Goal: Task Accomplishment & Management: Use online tool/utility

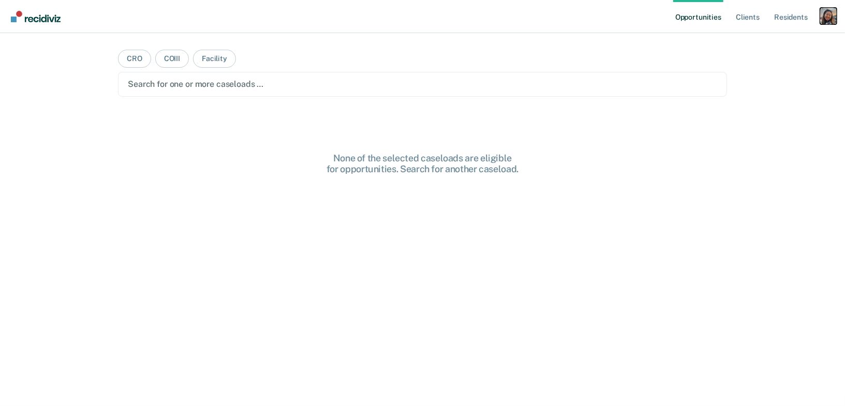
click at [828, 24] on div "Profile dropdown button" at bounding box center [828, 16] width 17 height 17
click at [759, 43] on link "Profile" at bounding box center [786, 42] width 83 height 9
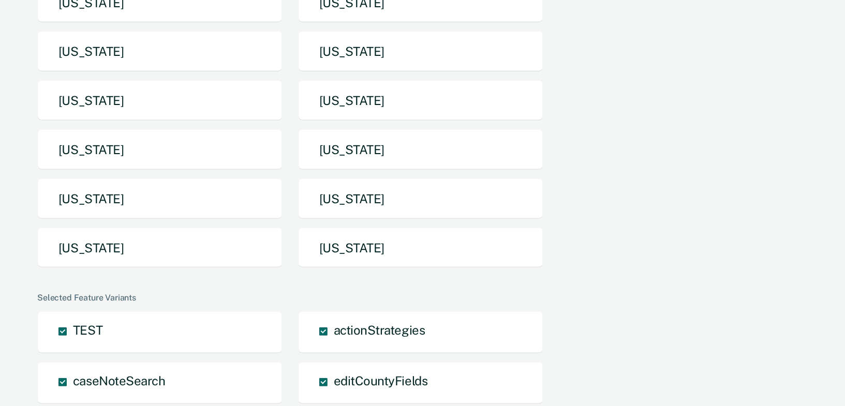
scroll to position [231, 0]
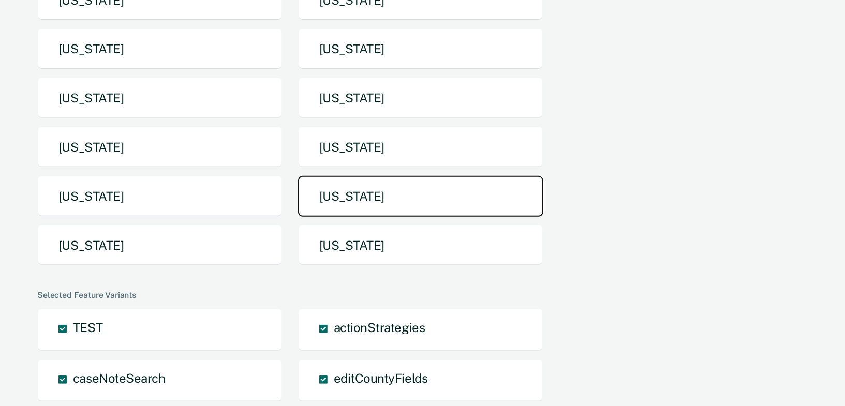
click at [439, 194] on button "[US_STATE]" at bounding box center [420, 196] width 245 height 41
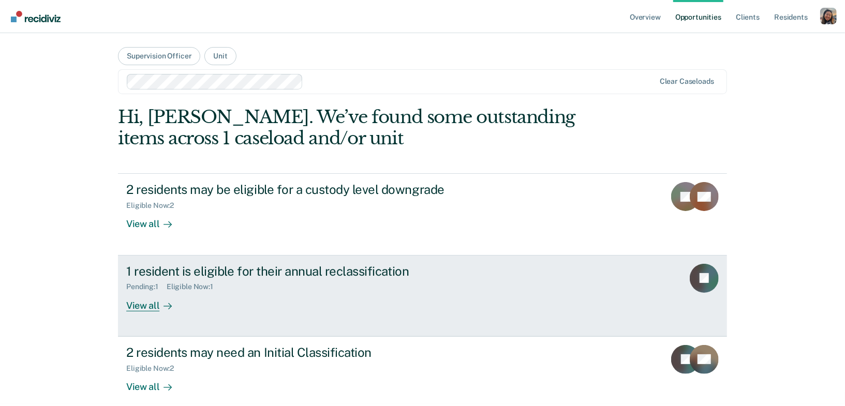
scroll to position [12, 0]
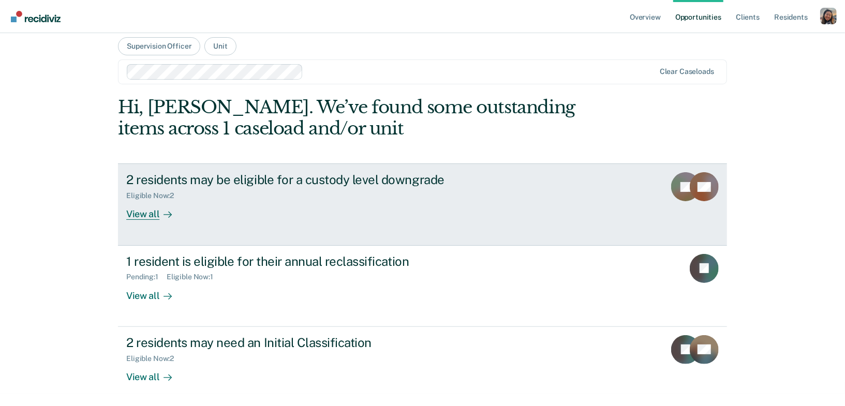
click at [143, 215] on div "View all" at bounding box center [155, 210] width 58 height 20
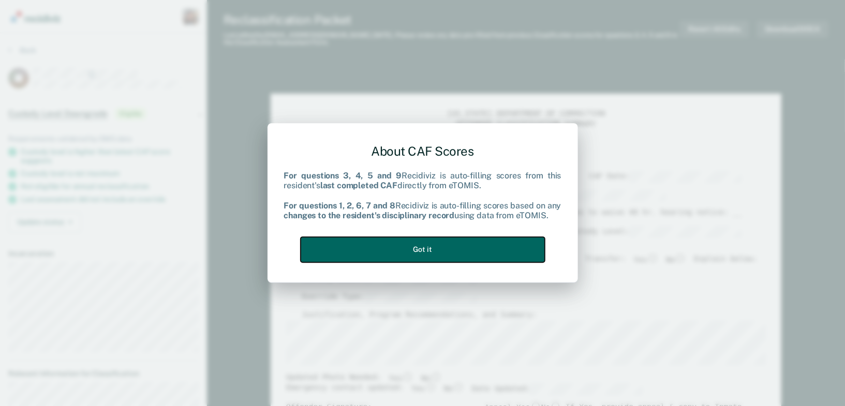
click at [420, 247] on button "Got it" at bounding box center [422, 249] width 244 height 25
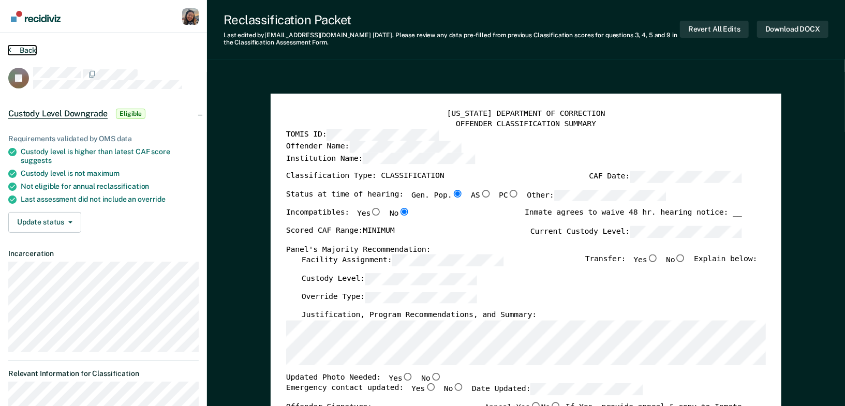
click at [22, 48] on button "Back" at bounding box center [22, 50] width 28 height 9
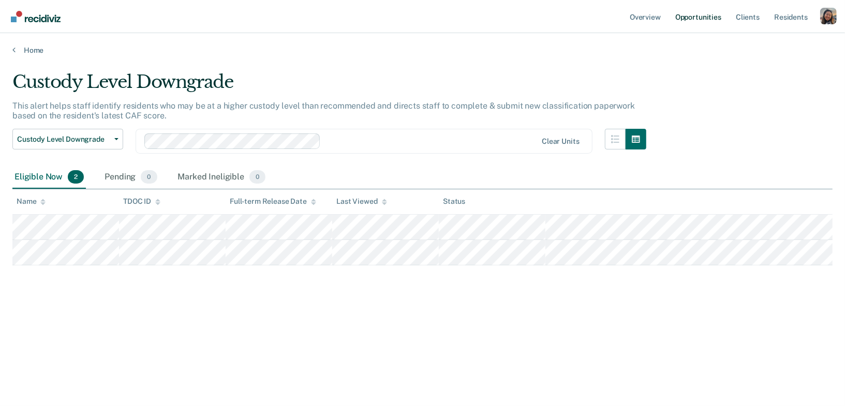
click at [711, 20] on link "Opportunities" at bounding box center [698, 16] width 50 height 33
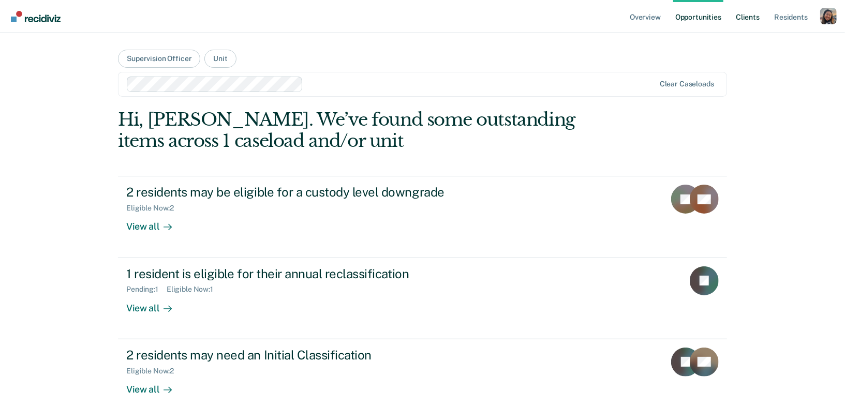
click at [746, 17] on link "Client s" at bounding box center [747, 16] width 28 height 33
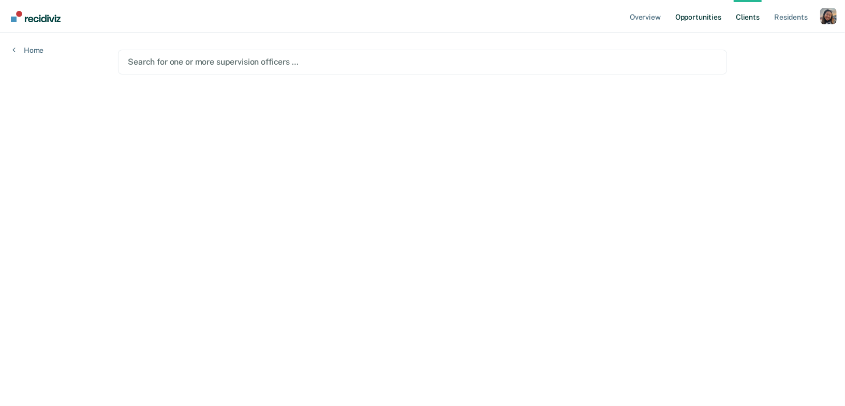
click at [710, 21] on link "Opportunities" at bounding box center [698, 16] width 50 height 33
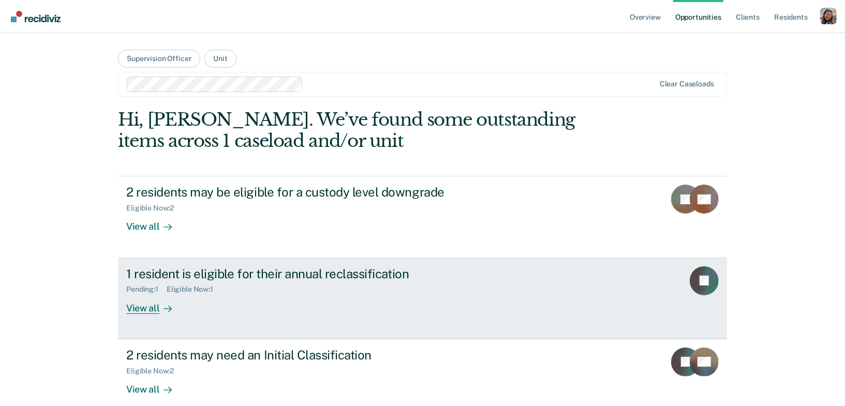
click at [193, 294] on div "1 resident is eligible for their annual reclassification Pending : 1 Eligible N…" at bounding box center [320, 290] width 388 height 48
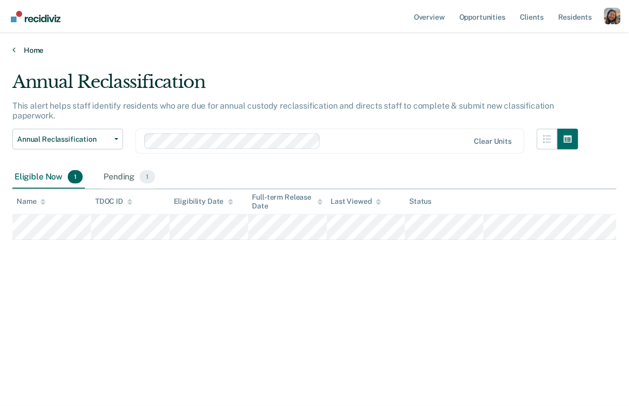
click at [16, 47] on link "Home" at bounding box center [314, 50] width 604 height 9
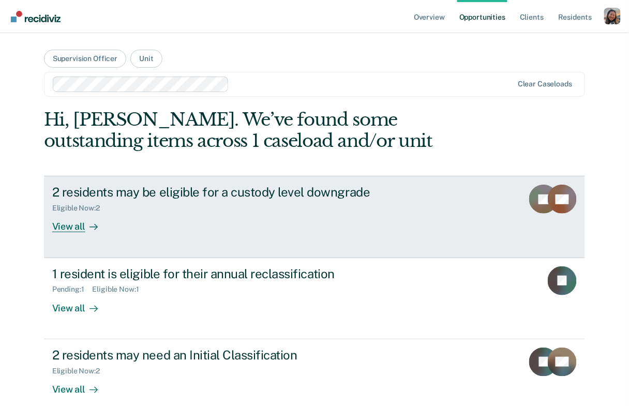
click at [75, 229] on div "View all" at bounding box center [81, 223] width 58 height 20
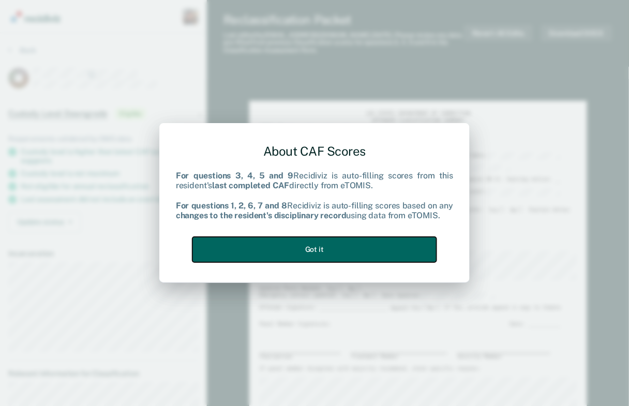
click at [307, 248] on button "Got it" at bounding box center [314, 249] width 244 height 25
type textarea "x"
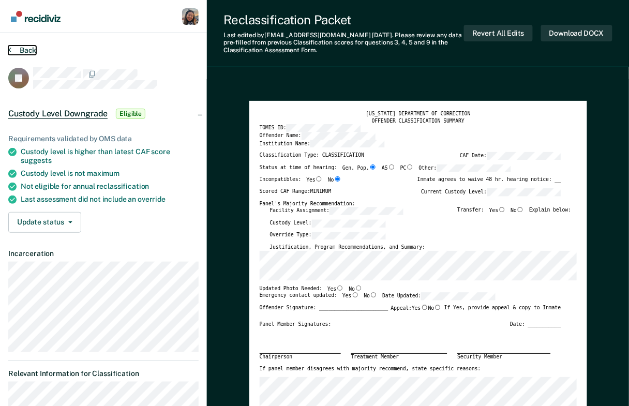
click at [25, 52] on button "Back" at bounding box center [22, 50] width 28 height 9
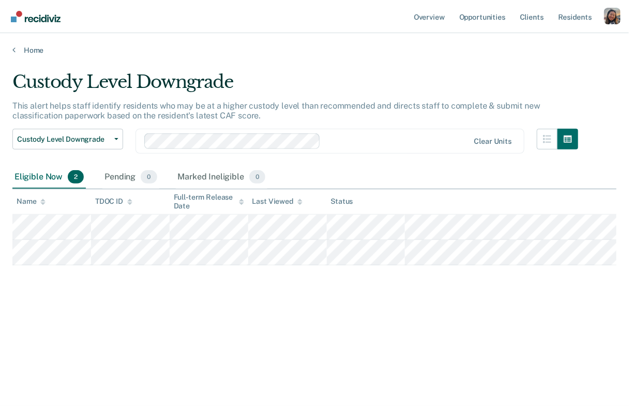
click at [545, 333] on div "Custody Level Downgrade This alert helps staff identify residents who may be at…" at bounding box center [314, 216] width 604 height 290
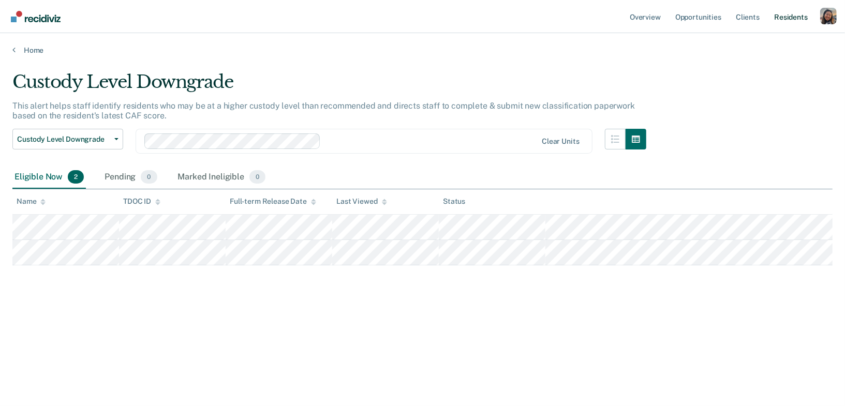
click at [781, 19] on link "Resident s" at bounding box center [791, 16] width 38 height 33
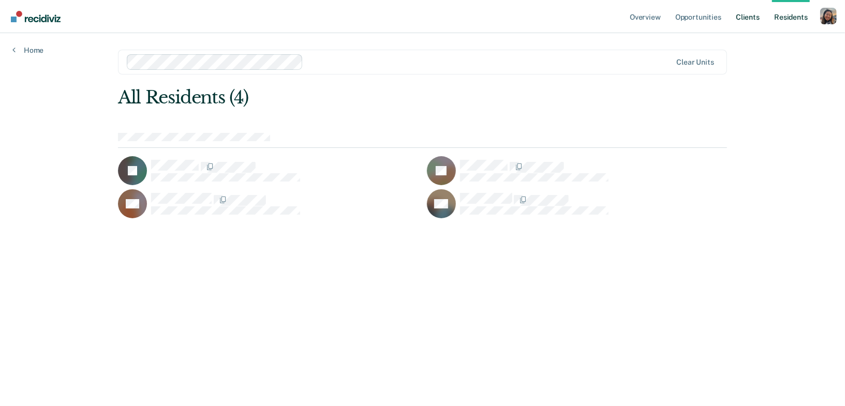
click at [747, 19] on link "Client s" at bounding box center [747, 16] width 28 height 33
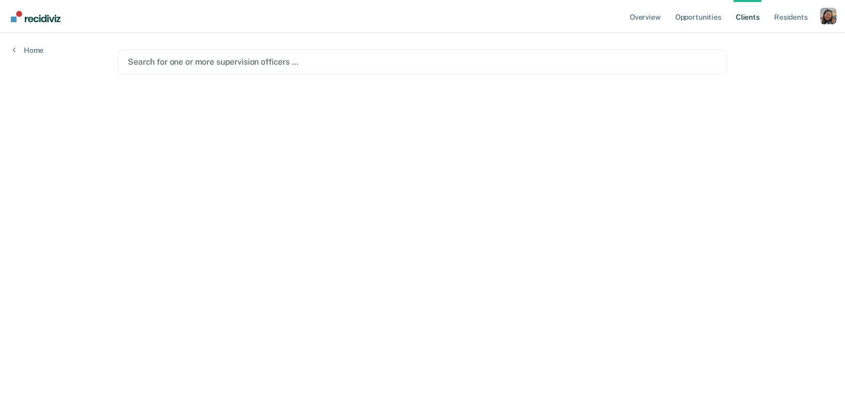
click at [352, 64] on div at bounding box center [422, 62] width 589 height 12
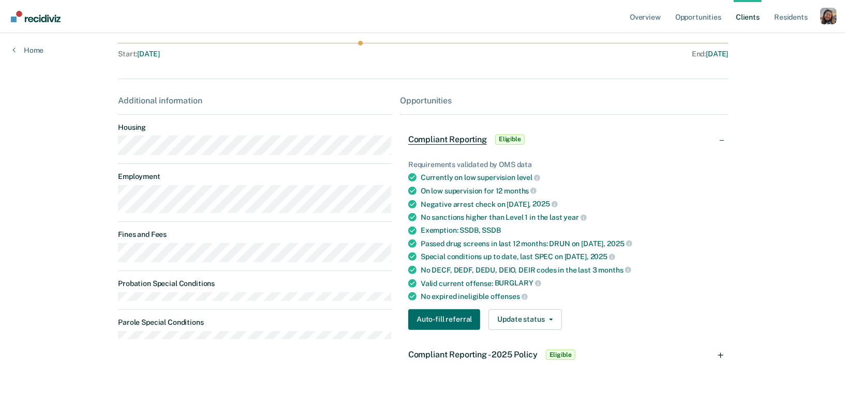
scroll to position [166, 0]
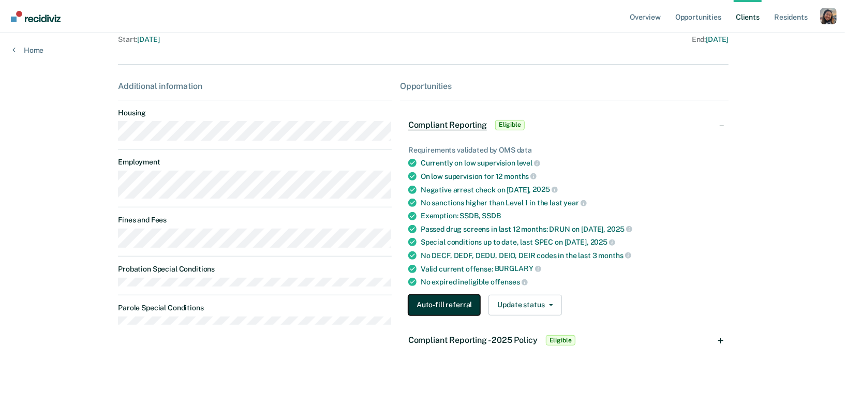
click at [439, 306] on button "Auto-fill referral" at bounding box center [444, 305] width 72 height 21
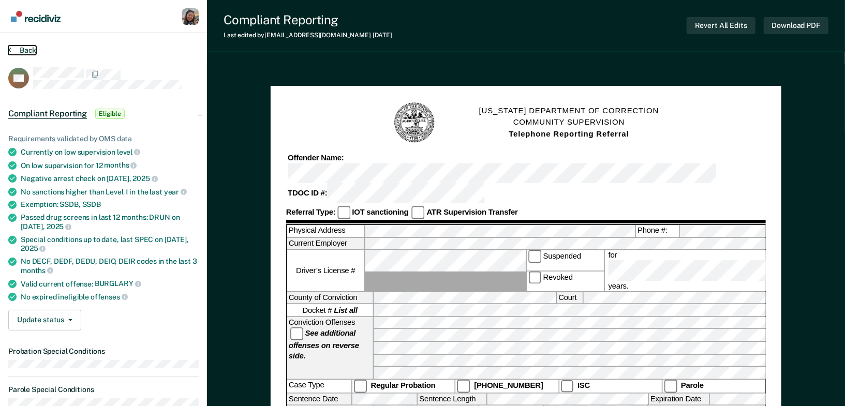
click at [21, 47] on button "Back" at bounding box center [22, 50] width 28 height 9
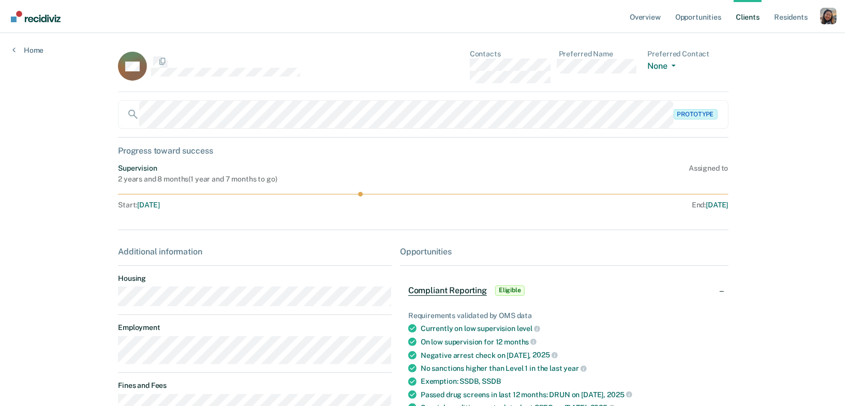
scroll to position [166, 0]
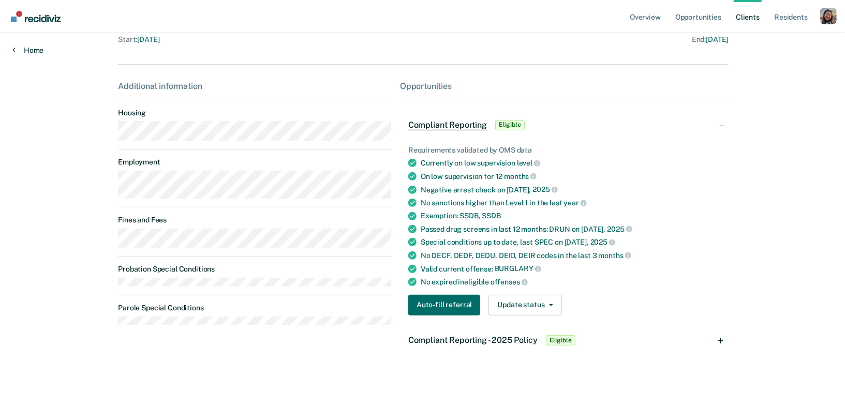
click at [21, 47] on link "Home" at bounding box center [27, 50] width 31 height 9
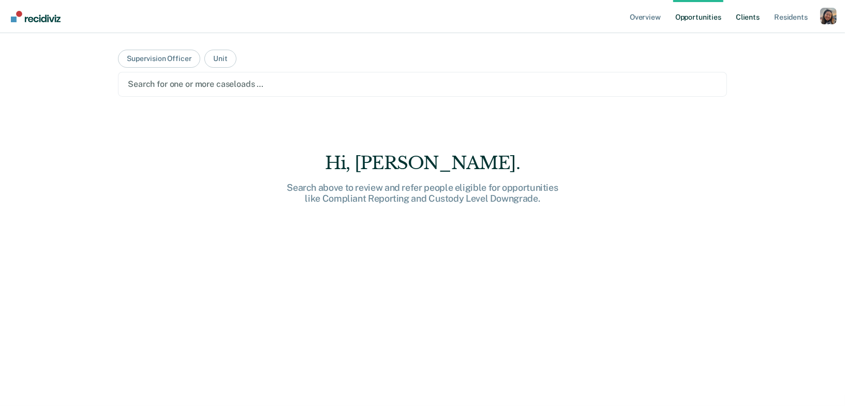
click at [754, 18] on link "Client s" at bounding box center [747, 16] width 28 height 33
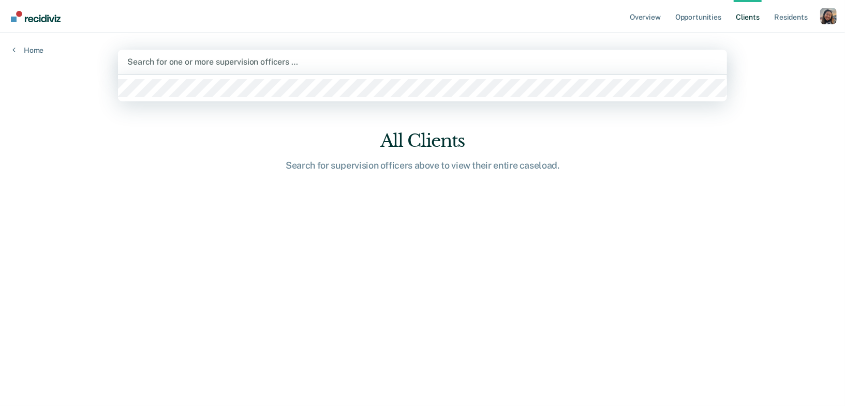
click at [259, 64] on div at bounding box center [422, 62] width 590 height 12
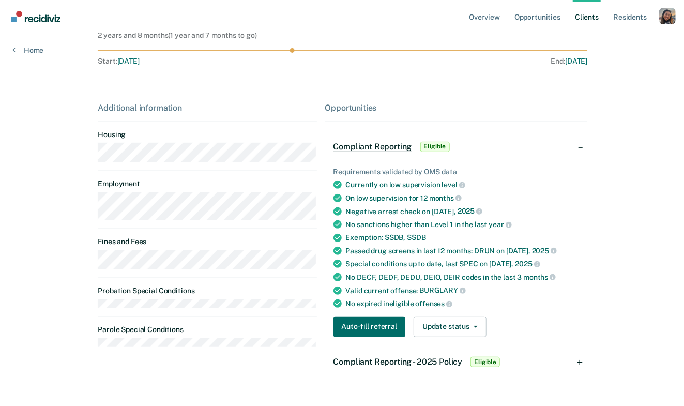
scroll to position [146, 0]
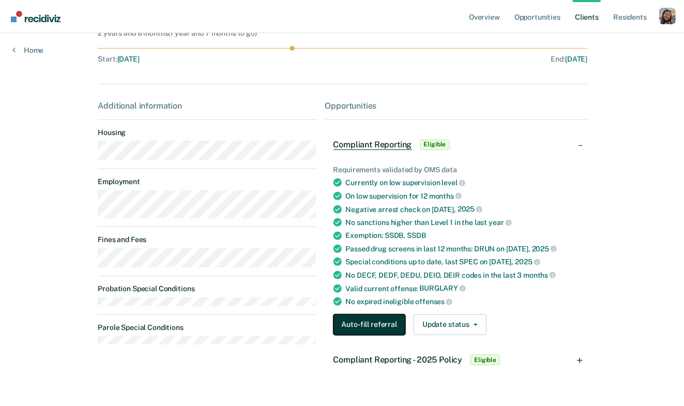
click at [362, 317] on button "Auto-fill referral" at bounding box center [370, 324] width 72 height 21
